Goal: Information Seeking & Learning: Learn about a topic

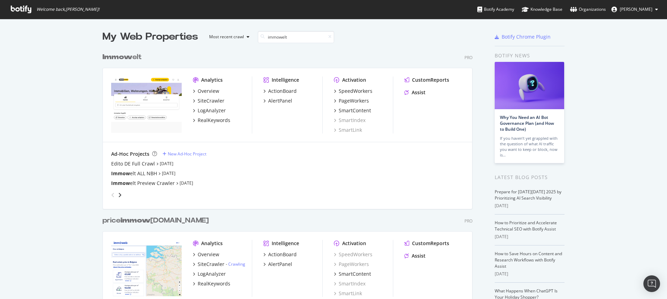
scroll to position [158, 371]
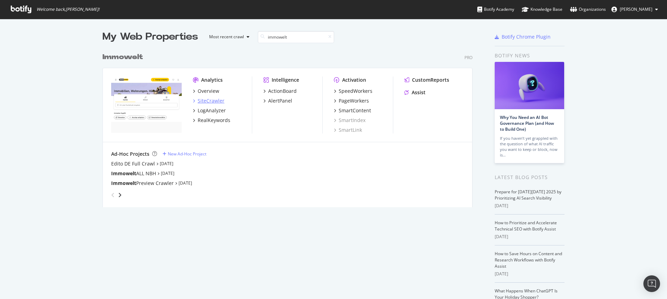
type input "immowelt"
click at [209, 102] on div "SiteCrawler" at bounding box center [211, 100] width 27 height 7
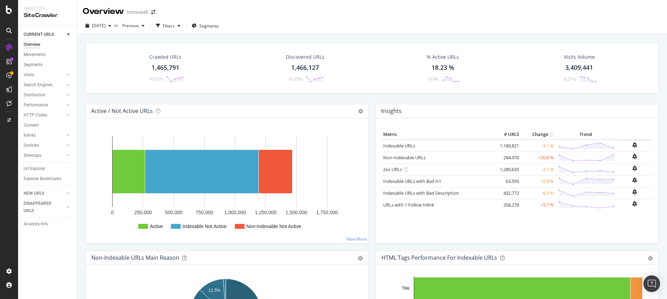
click at [168, 67] on div "1,465,791" at bounding box center [166, 67] width 28 height 9
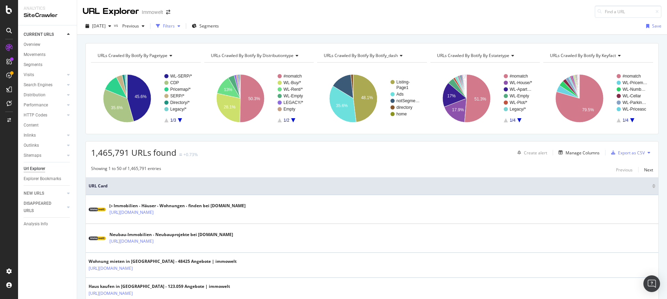
click at [175, 26] on div "Filters" at bounding box center [169, 26] width 12 height 6
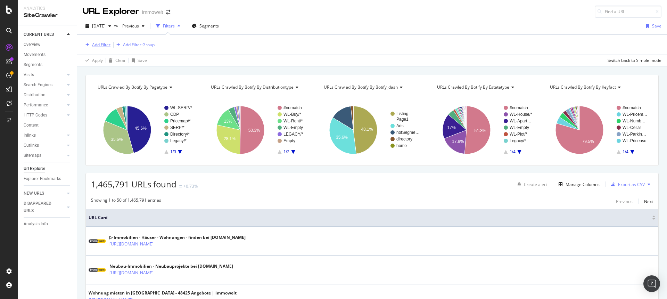
click at [102, 45] on div "Add Filter" at bounding box center [101, 45] width 18 height 6
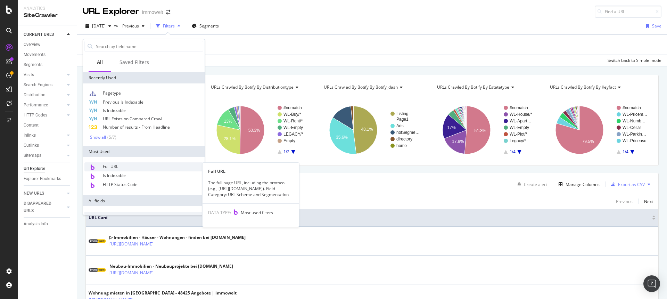
click at [113, 166] on span "Full URL" at bounding box center [110, 166] width 15 height 6
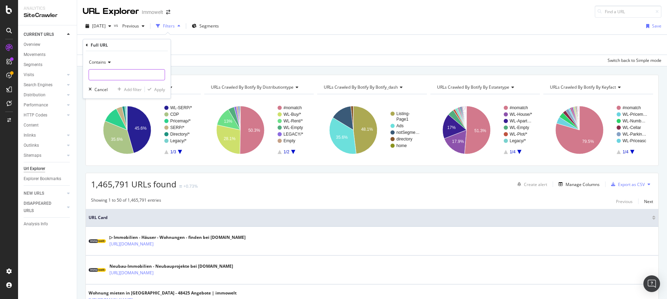
click at [120, 70] on input "text" at bounding box center [127, 74] width 76 height 11
paste input "/anbieten/wohnung-vermieten"
type input "/anbieten/wohnung-vermieten"
click at [157, 91] on div "Apply" at bounding box center [159, 90] width 11 height 6
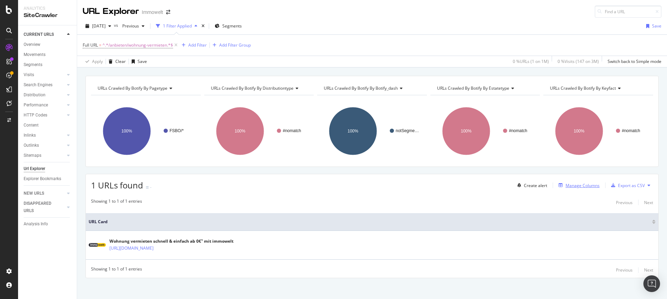
click at [574, 188] on div "Manage Columns" at bounding box center [583, 186] width 34 height 6
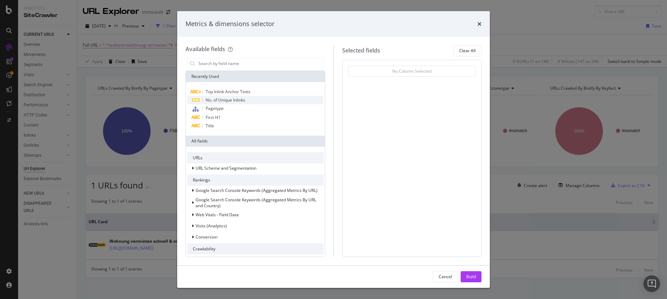
click at [229, 101] on span "No. of Unique Inlinks" at bounding box center [226, 100] width 40 height 6
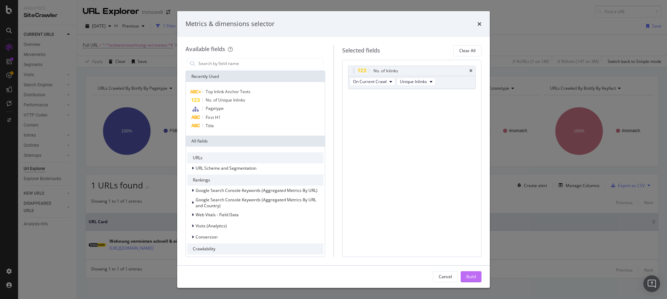
click at [473, 277] on div "Build" at bounding box center [472, 277] width 10 height 6
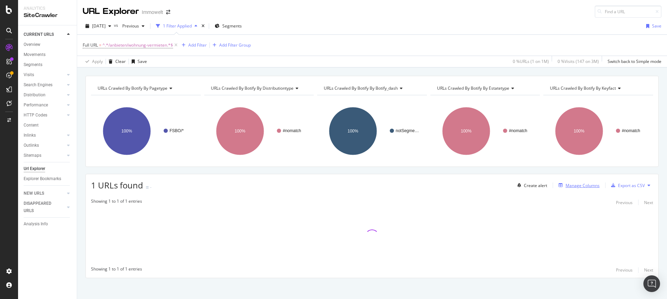
click at [574, 187] on div "Manage Columns" at bounding box center [583, 186] width 34 height 6
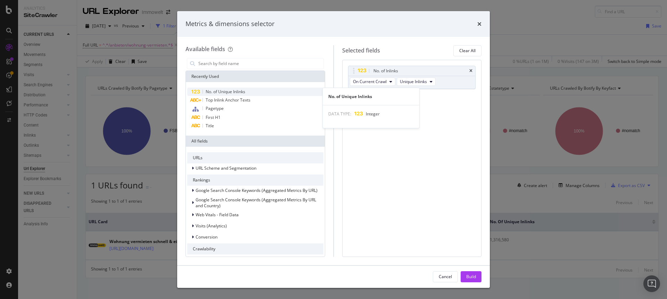
click at [234, 93] on span "No. of Unique Inlinks" at bounding box center [226, 92] width 40 height 6
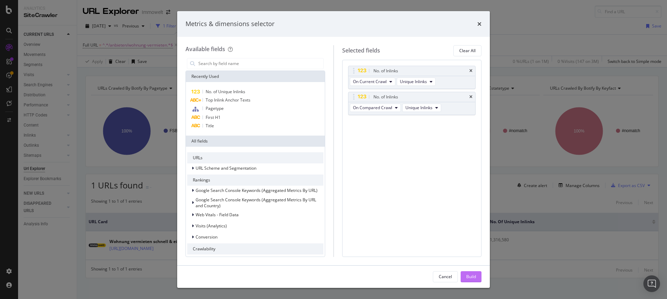
click at [475, 282] on button "Build" at bounding box center [471, 276] width 21 height 11
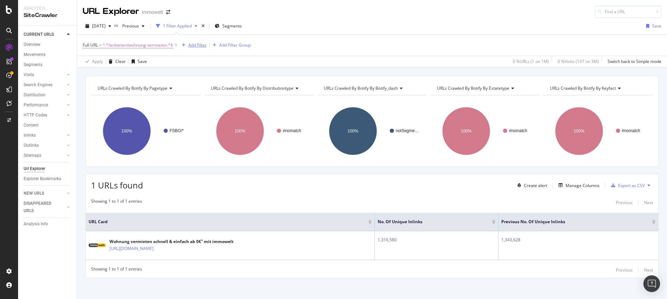
click at [195, 46] on div "Add Filter" at bounding box center [197, 45] width 18 height 6
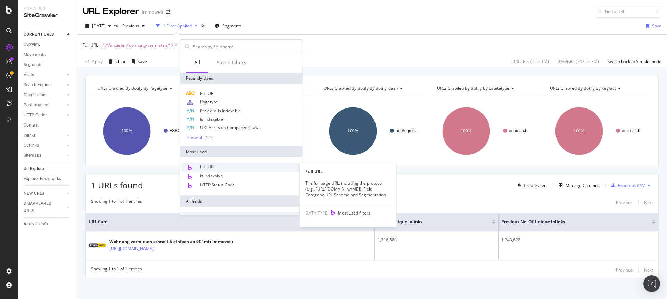
click at [210, 163] on div "Full URL" at bounding box center [241, 167] width 119 height 9
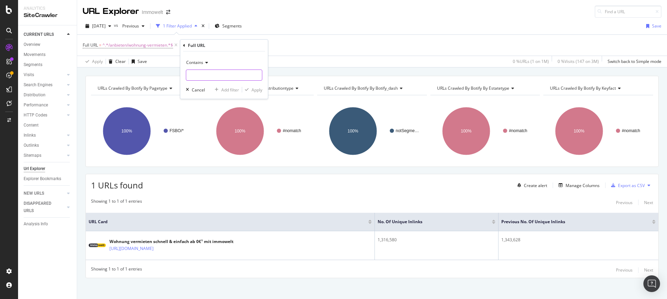
click at [211, 74] on input "text" at bounding box center [224, 75] width 76 height 11
paste input "anbieten/immobilien-verkaufen"
type input "anbieten/immobilien-verkaufen"
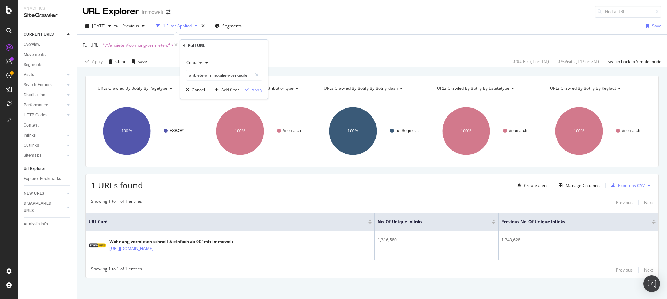
click at [258, 90] on div "Apply" at bounding box center [257, 90] width 11 height 6
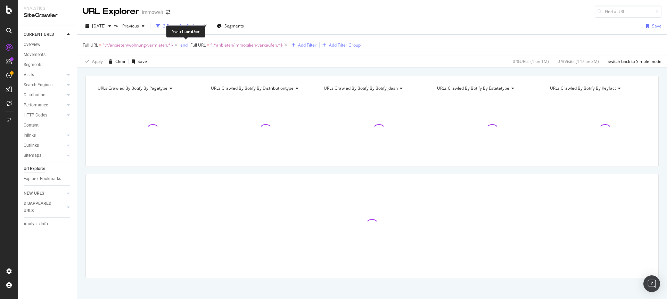
click at [185, 45] on div "and" at bounding box center [183, 45] width 7 height 6
click at [305, 44] on div "Add Filter" at bounding box center [304, 45] width 18 height 6
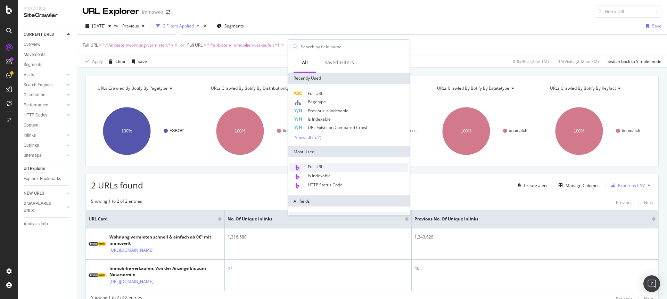
click at [317, 165] on span "Full URL" at bounding box center [315, 167] width 15 height 6
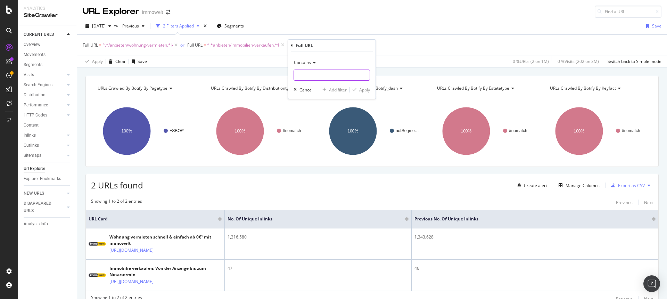
click at [318, 76] on input "text" at bounding box center [332, 75] width 76 height 11
paste input "anbieten/immobilien-vermieten"
type input "anbieten/immobilien-vermieten"
click at [365, 87] on div "Apply" at bounding box center [364, 90] width 11 height 6
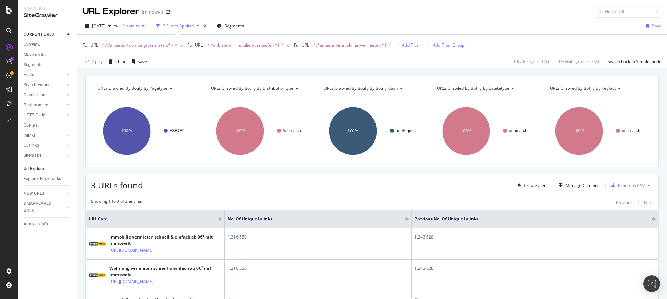
click at [147, 27] on div "button" at bounding box center [143, 26] width 8 height 4
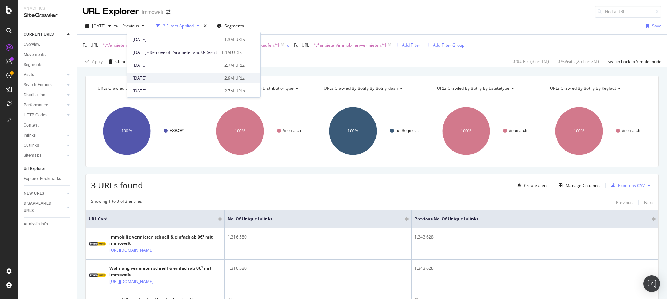
click at [174, 78] on div "[DATE]" at bounding box center [177, 78] width 88 height 6
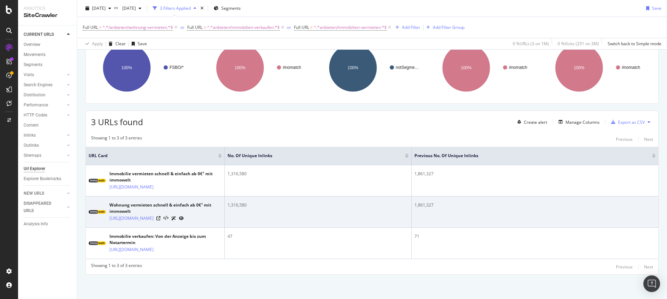
scroll to position [77, 0]
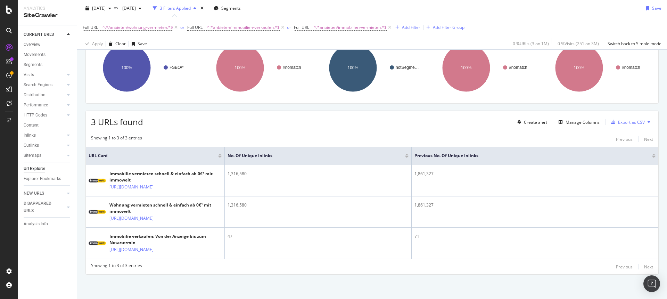
click at [280, 78] on rect "A chart." at bounding box center [258, 68] width 109 height 60
click at [322, 41] on div "Full URL = ^.*/anbieten/wohnung-vermieten.*$ or Full URL = ^.*anbieten/immobili…" at bounding box center [372, 33] width 579 height 32
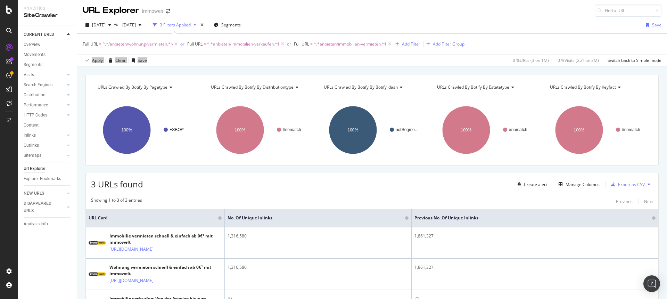
scroll to position [0, 0]
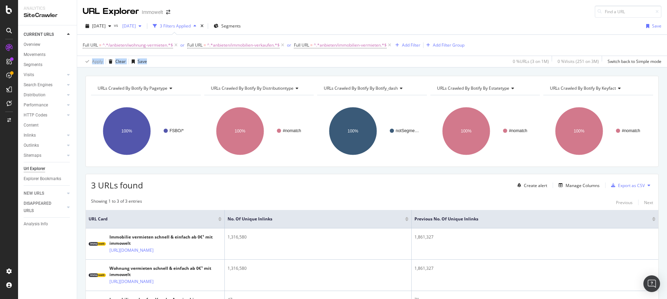
click at [136, 26] on span "[DATE]" at bounding box center [128, 26] width 16 height 6
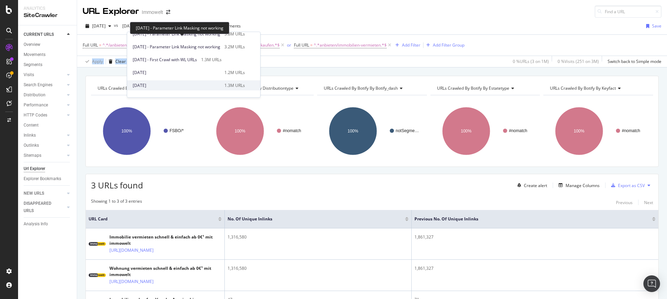
scroll to position [161, 0]
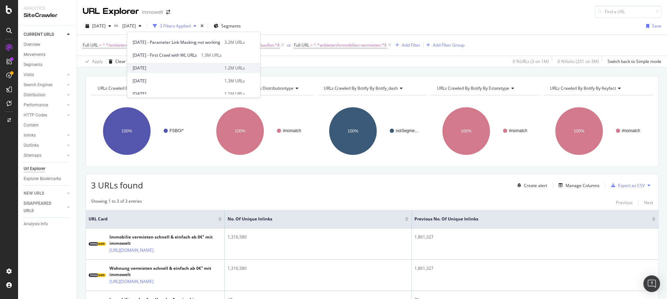
click at [185, 68] on div "[DATE]" at bounding box center [177, 68] width 88 height 6
click at [37, 45] on div "Overview" at bounding box center [32, 44] width 17 height 7
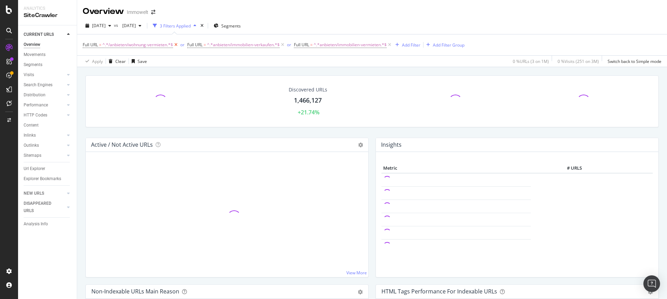
click at [178, 44] on icon at bounding box center [176, 44] width 6 height 7
click at [177, 44] on icon at bounding box center [178, 44] width 6 height 7
click at [177, 44] on icon at bounding box center [179, 44] width 6 height 7
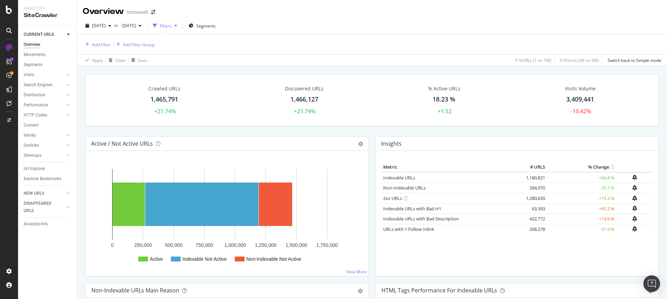
click at [258, 21] on div "[DATE] vs [DATE] Filters Segments" at bounding box center [372, 27] width 590 height 14
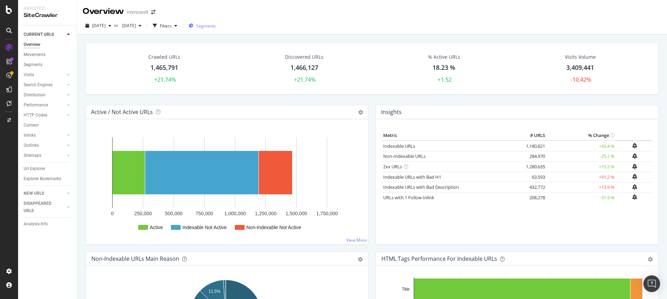
click at [216, 25] on span "Segments" at bounding box center [205, 26] width 19 height 6
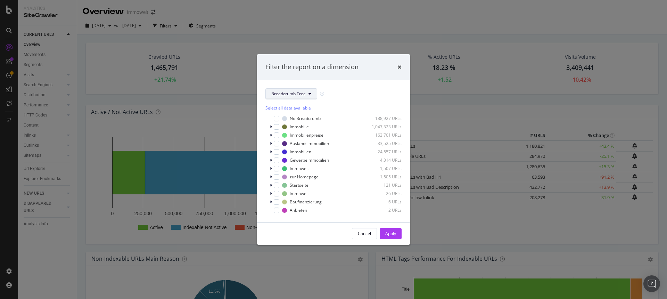
click at [307, 96] on button "Breadcrumb Tree" at bounding box center [292, 93] width 52 height 11
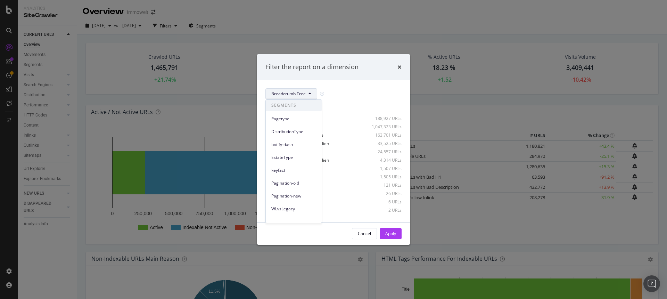
click at [291, 125] on div "DistributionType" at bounding box center [294, 130] width 56 height 13
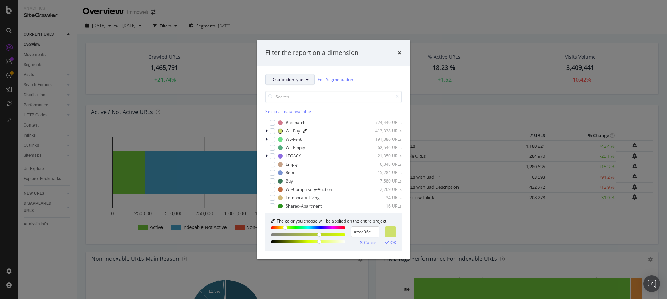
click at [307, 83] on button "DistributionType" at bounding box center [290, 79] width 49 height 11
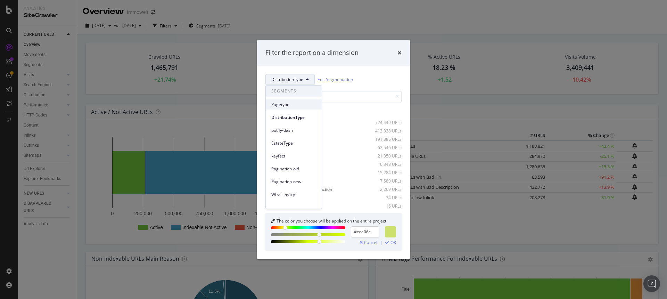
click at [295, 102] on span "Pagetype" at bounding box center [294, 105] width 45 height 6
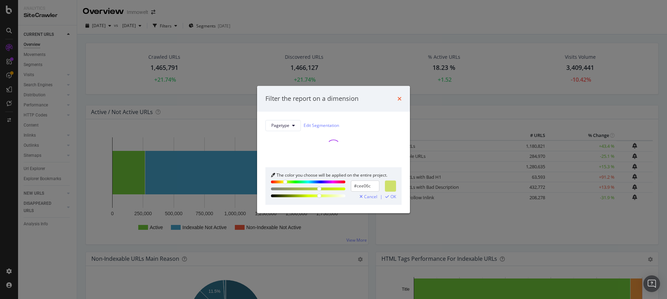
click at [399, 98] on icon "times" at bounding box center [400, 99] width 4 height 6
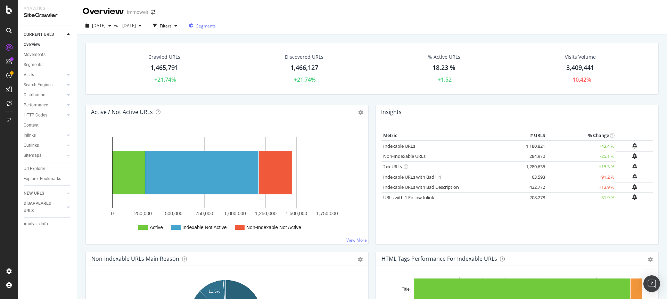
click at [219, 28] on button "Segments" at bounding box center [202, 25] width 33 height 11
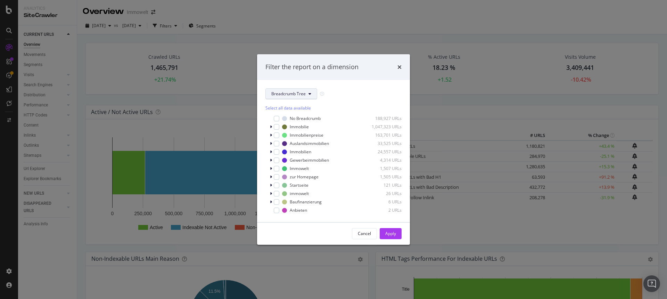
click at [296, 96] on span "Breadcrumb Tree" at bounding box center [289, 94] width 34 height 6
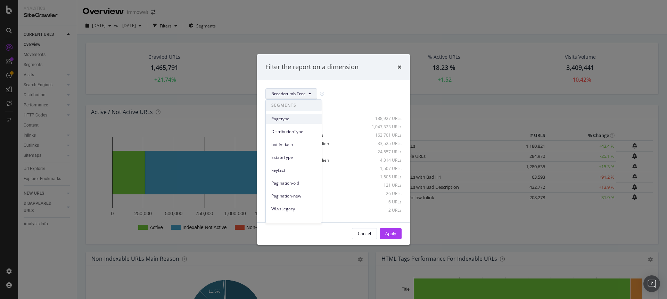
click at [292, 118] on span "Pagetype" at bounding box center [294, 119] width 45 height 6
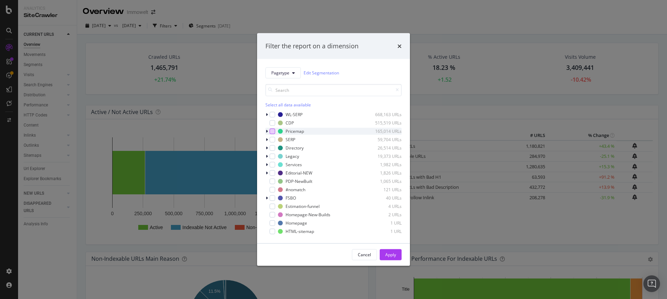
click at [271, 131] on div "modal" at bounding box center [273, 131] width 6 height 6
click at [394, 257] on div "Apply" at bounding box center [391, 255] width 11 height 6
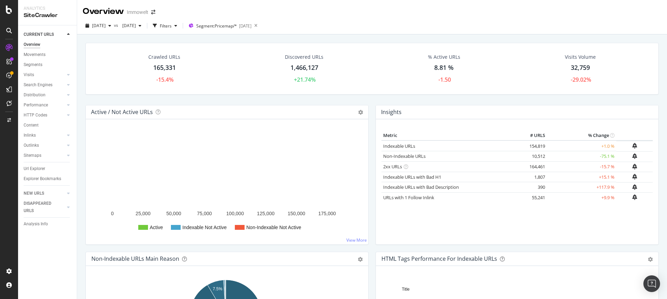
click at [448, 10] on div "Overview Immowelt" at bounding box center [372, 8] width 590 height 17
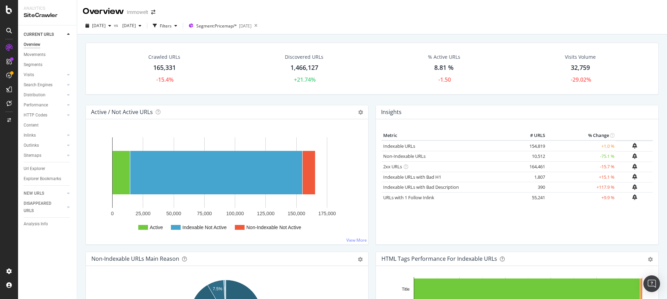
drag, startPoint x: 340, startPoint y: 25, endPoint x: 287, endPoint y: 40, distance: 54.9
click at [340, 25] on div "[DATE] vs [DATE] Filters Segment: Pricemap/* [DATE]" at bounding box center [372, 27] width 590 height 14
click at [47, 89] on div "LogAnalyzer" at bounding box center [39, 89] width 27 height 7
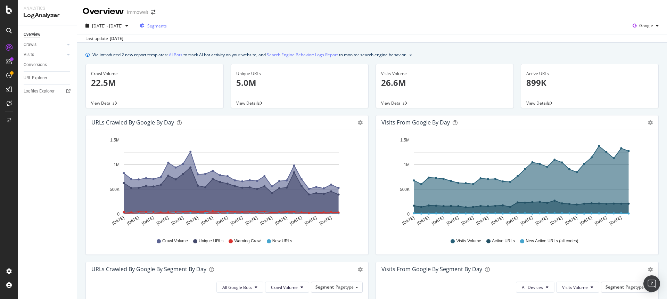
click at [167, 26] on span "Segments" at bounding box center [156, 26] width 19 height 6
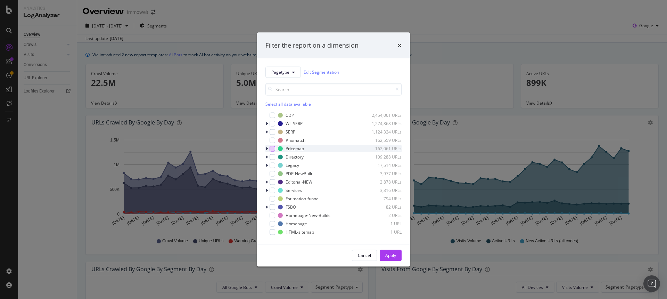
click at [271, 148] on div "modal" at bounding box center [273, 149] width 6 height 6
click at [389, 252] on div "Apply" at bounding box center [391, 255] width 11 height 6
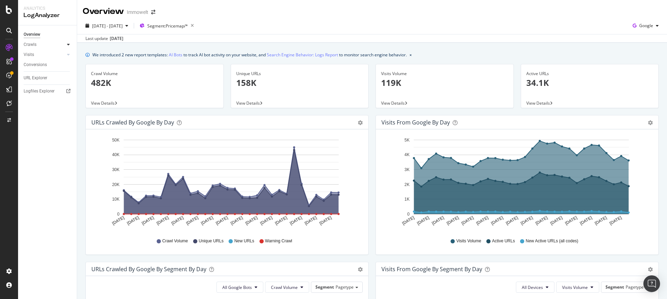
click at [67, 44] on icon at bounding box center [68, 44] width 3 height 4
click at [43, 82] on div "HTTP Codes" at bounding box center [39, 82] width 24 height 7
